Goal: Task Accomplishment & Management: Use online tool/utility

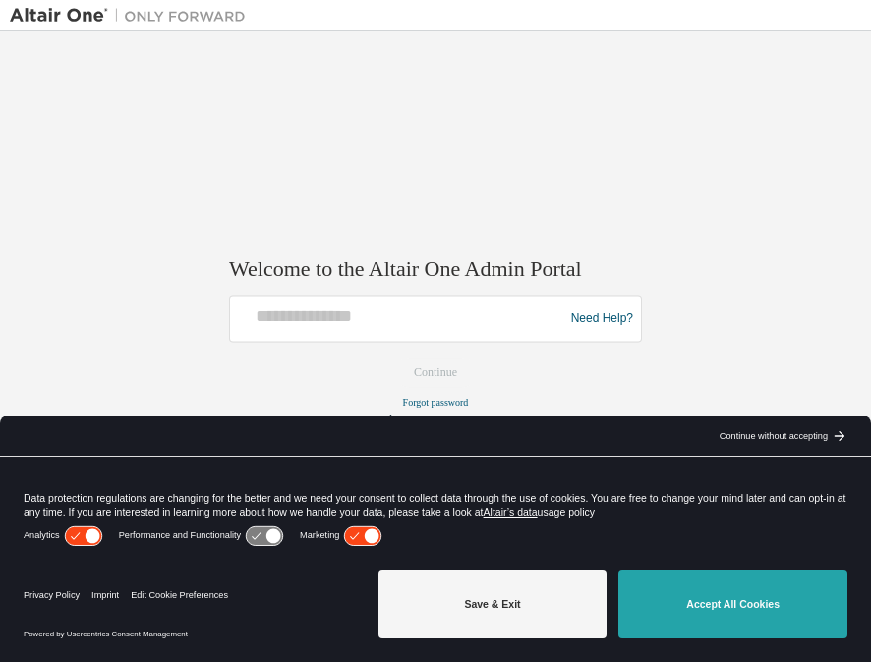
click at [758, 598] on button "Accept All Cookies" at bounding box center [732, 604] width 229 height 69
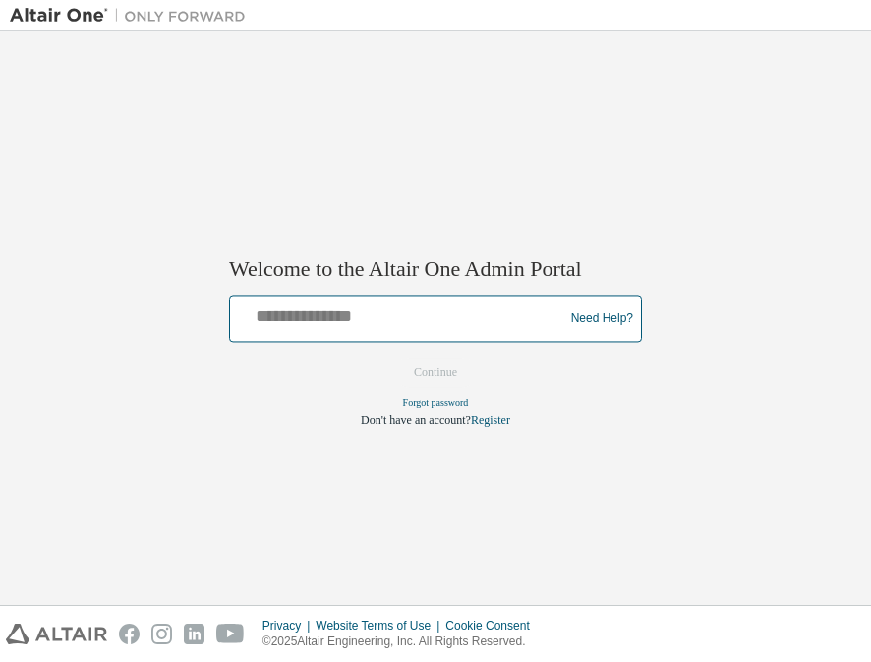
click at [299, 315] on input "text" at bounding box center [399, 315] width 323 height 29
type input "**********"
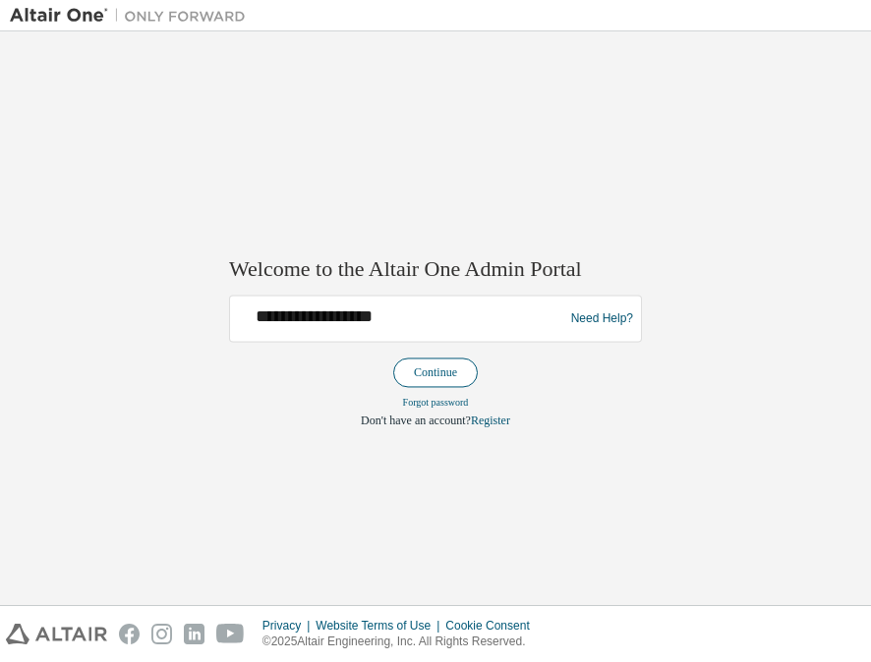
click at [421, 374] on button "Continue" at bounding box center [435, 373] width 85 height 29
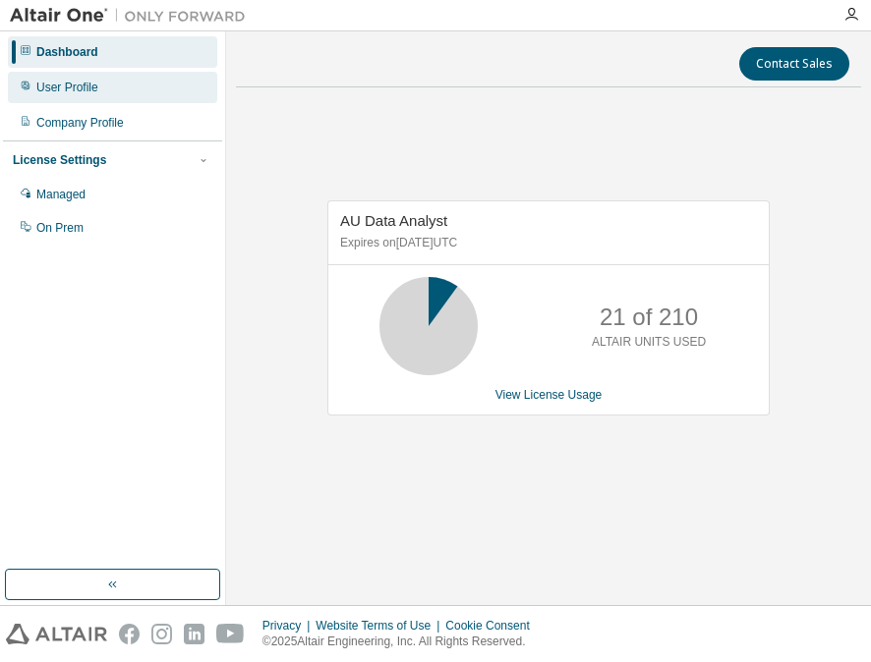
click at [77, 90] on div "User Profile" at bounding box center [67, 88] width 62 height 16
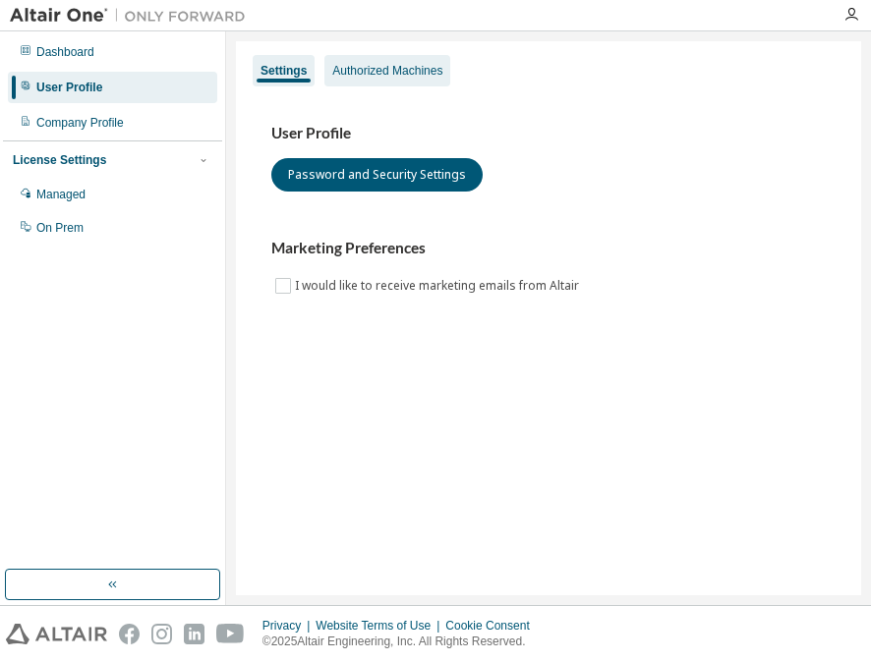
click at [393, 73] on div "Authorized Machines" at bounding box center [387, 71] width 110 height 16
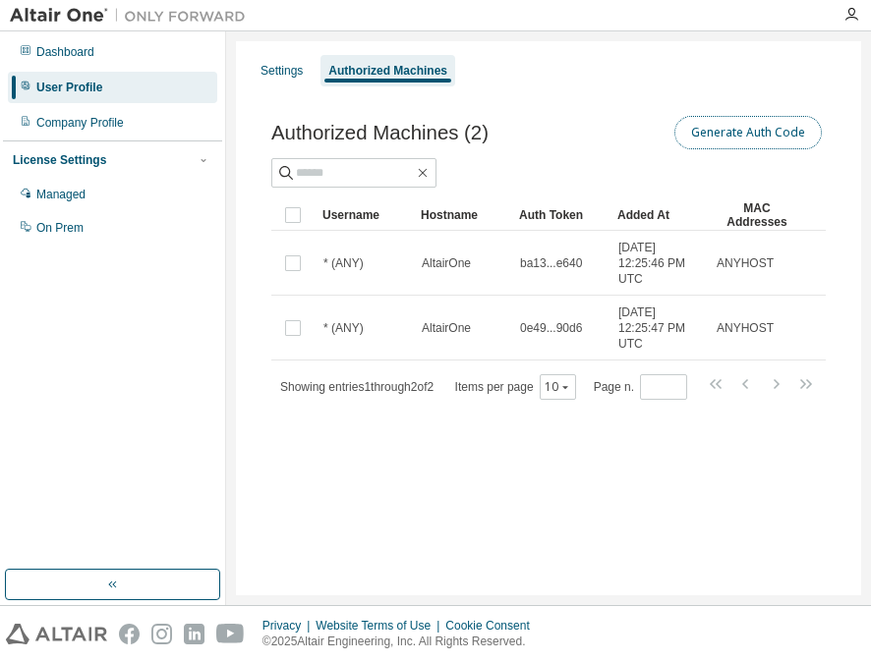
click at [732, 132] on button "Generate Auth Code" at bounding box center [747, 132] width 147 height 33
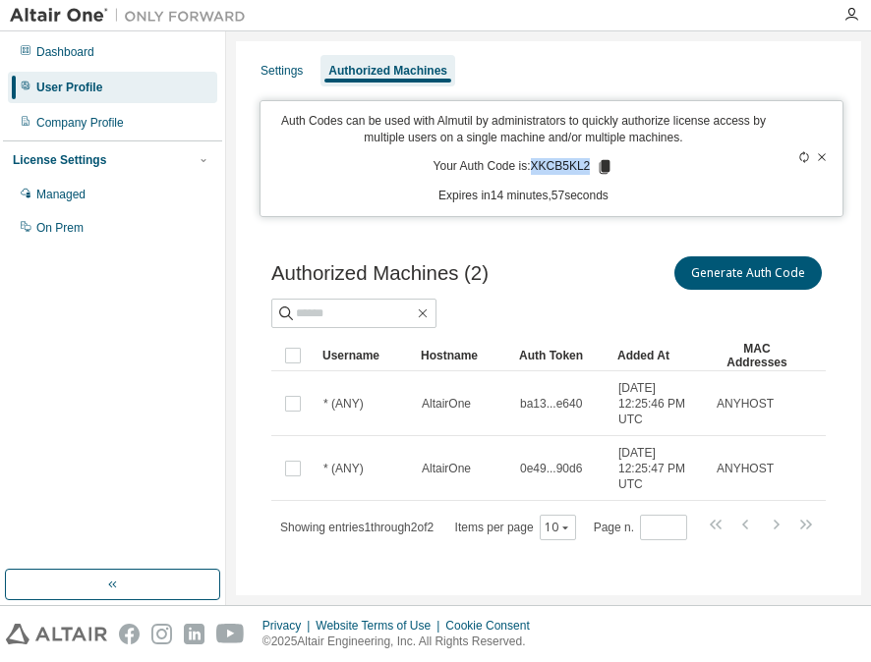
drag, startPoint x: 531, startPoint y: 165, endPoint x: 585, endPoint y: 164, distance: 54.1
click at [585, 164] on p "Your Auth Code is: XKCB5KL2" at bounding box center [523, 167] width 181 height 18
drag, startPoint x: 585, startPoint y: 164, endPoint x: 596, endPoint y: 167, distance: 11.2
click at [600, 167] on icon at bounding box center [605, 167] width 11 height 14
